Goal: Find specific page/section: Find specific page/section

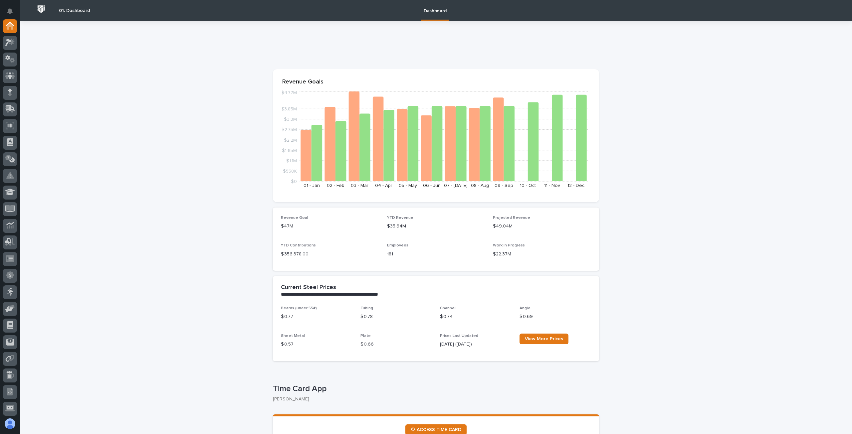
drag, startPoint x: 148, startPoint y: 110, endPoint x: 160, endPoint y: 94, distance: 20.0
